Goal: Book appointment/travel/reservation

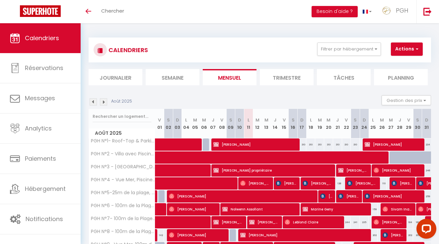
click at [98, 223] on th "PGH N°7- 100m de la Plage, Vue Mer & Parking Privé" at bounding box center [122, 222] width 66 height 13
click at [399, 51] on button "Actions" at bounding box center [407, 48] width 32 height 13
click at [387, 63] on link "Nouvelle réservation" at bounding box center [410, 64] width 58 height 10
select select
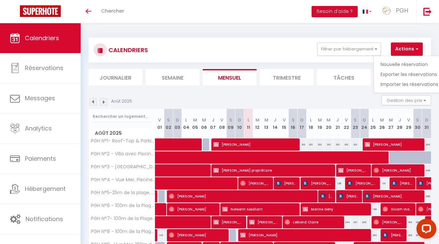
select select
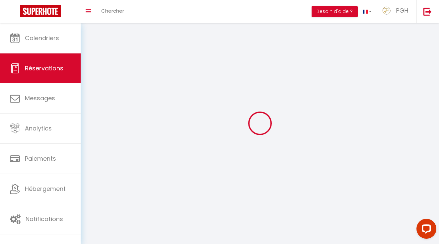
select select
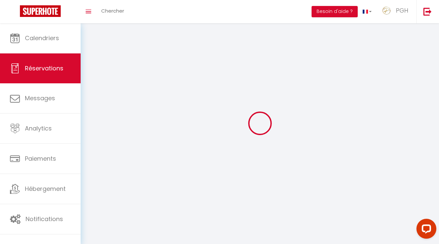
select select
checkbox input "false"
select select
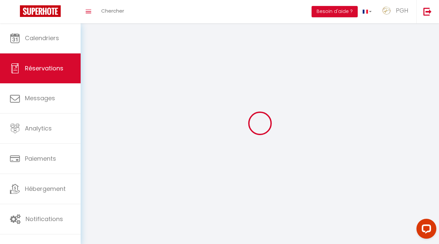
select select
checkbox input "false"
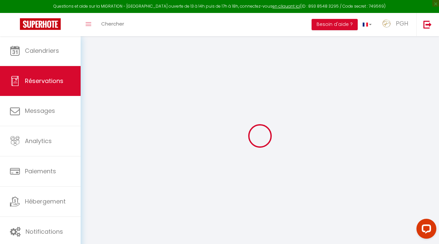
select select
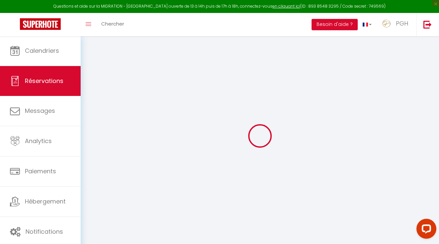
select select
checkbox input "false"
select select
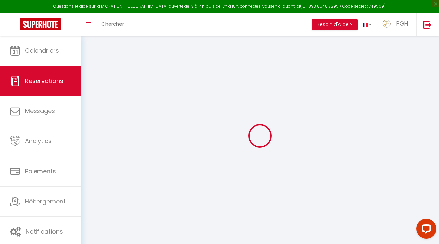
select select
checkbox input "false"
select select
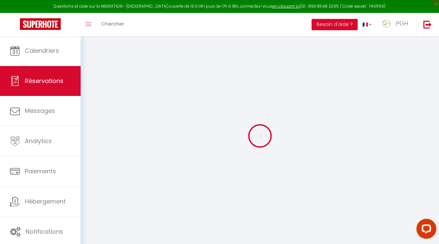
select select
checkbox input "false"
select select
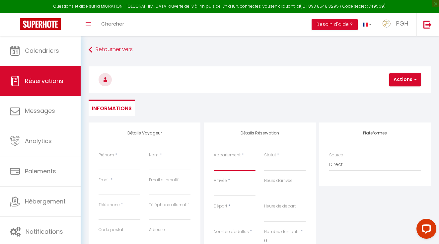
select select "75256"
select select
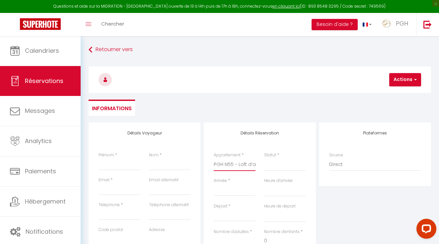
select select
checkbox input "false"
select select
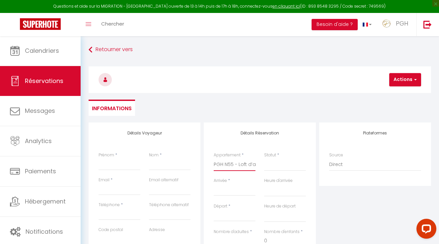
select select
checkbox input "false"
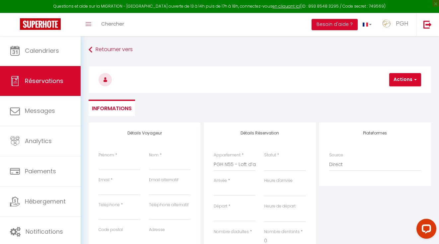
click at [226, 190] on input "Arrivée" at bounding box center [235, 190] width 42 height 9
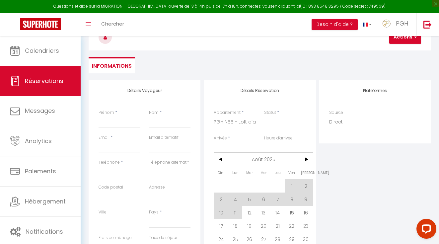
scroll to position [49, 0]
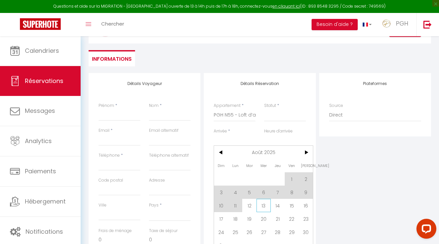
click at [261, 206] on span "13" at bounding box center [264, 205] width 14 height 13
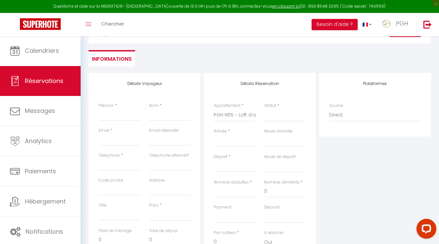
select select
type input "Mer 13 Août 2025"
select select
type input "Jeu 14 Août 2025"
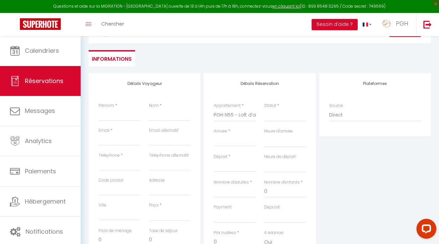
select select
checkbox input "false"
click at [240, 165] on input "Jeu 14 Août 2025" at bounding box center [235, 166] width 42 height 9
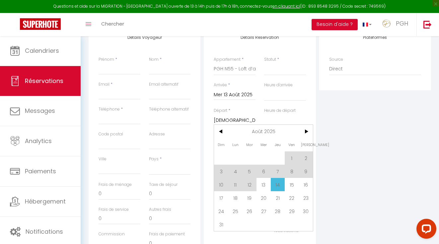
scroll to position [96, 0]
click at [223, 200] on span "17" at bounding box center [221, 197] width 14 height 13
select select
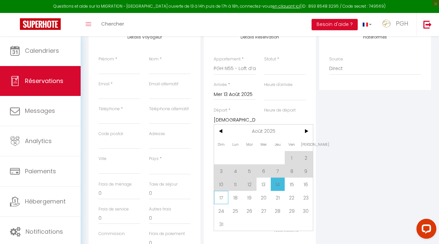
type input "Dim 17 Août 2025"
select select
checkbox input "false"
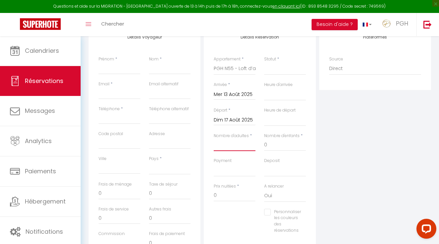
type input "2"
select select
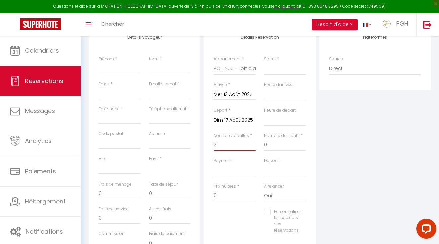
select select
checkbox input "false"
select select
type input "82"
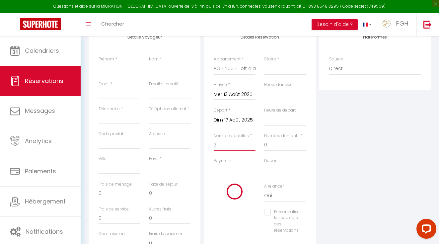
type input "9.2"
select select
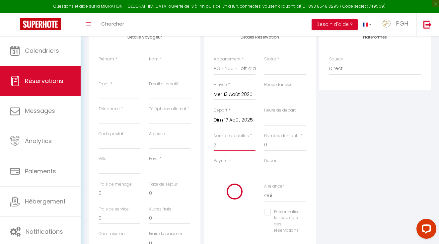
select select
type input "711"
checkbox input "false"
type input "2"
click at [385, 191] on div "Plateformes Source Direct Airbnb.com Booking.com Chalet montagne Expedia Gite d…" at bounding box center [375, 145] width 115 height 237
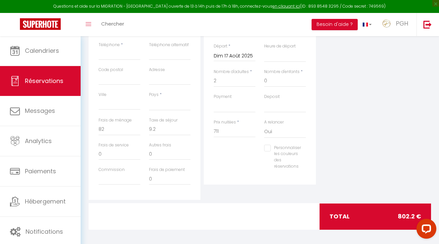
scroll to position [160, 0]
